Goal: Register for event/course

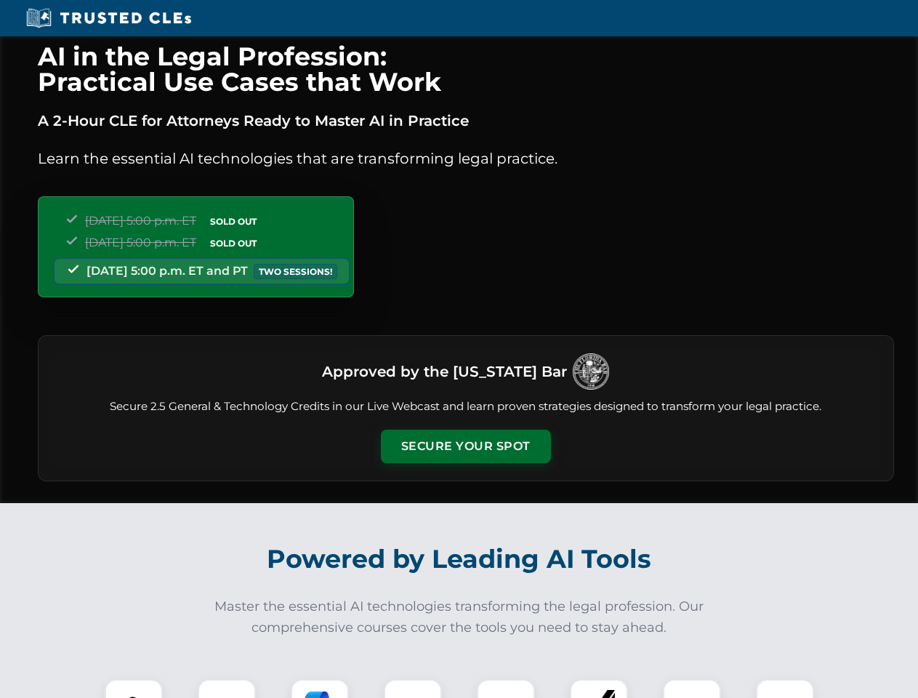
click at [465, 446] on button "Secure Your Spot" at bounding box center [466, 445] width 170 height 33
click at [134, 688] on img at bounding box center [134, 708] width 42 height 42
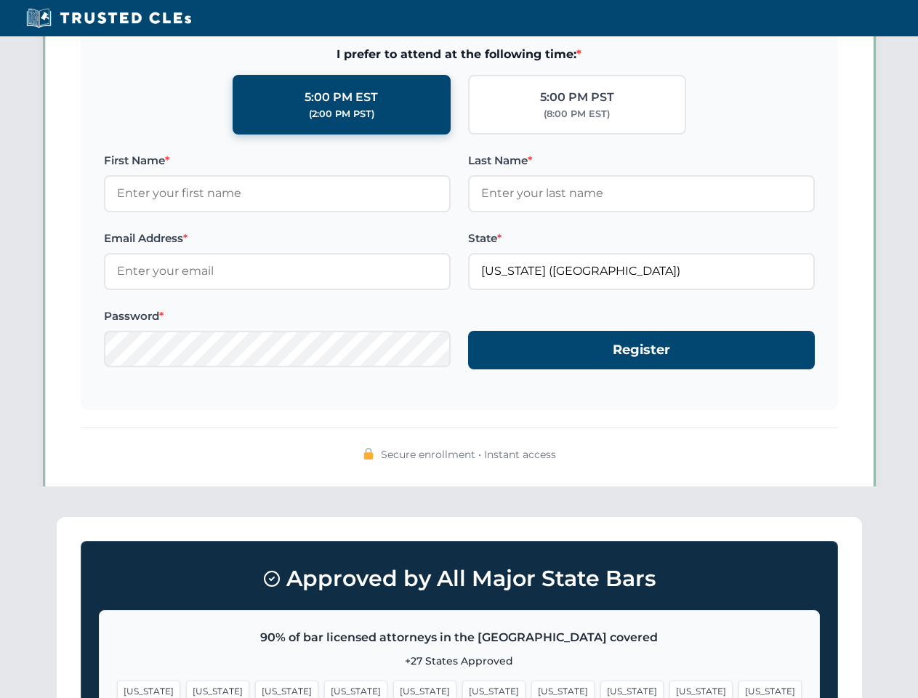
click at [531, 688] on span "[US_STATE]" at bounding box center [562, 690] width 63 height 21
click at [669, 688] on span "[US_STATE]" at bounding box center [700, 690] width 63 height 21
